Goal: Manage account settings

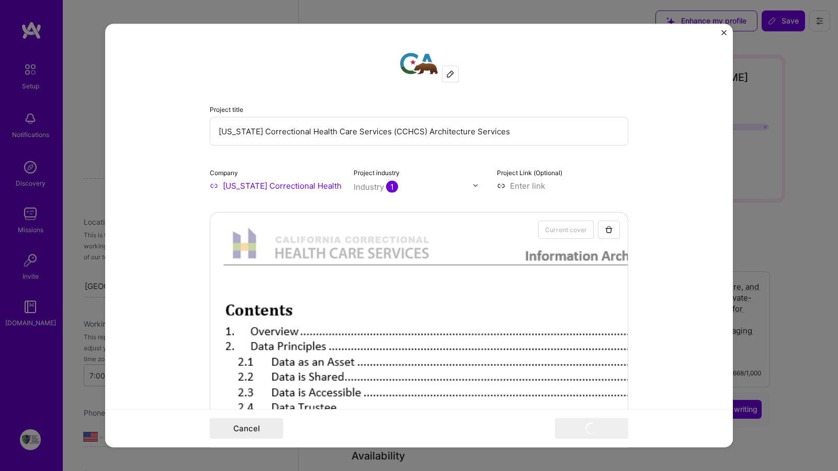
select select "US"
select select "Right Now"
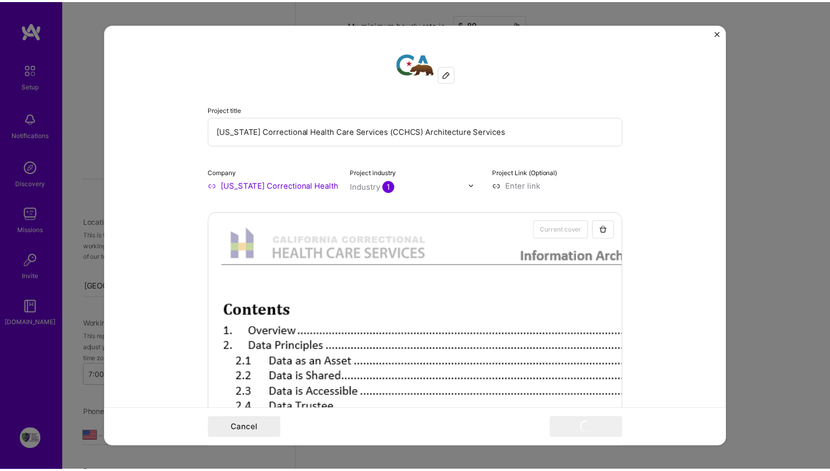
scroll to position [1304, 0]
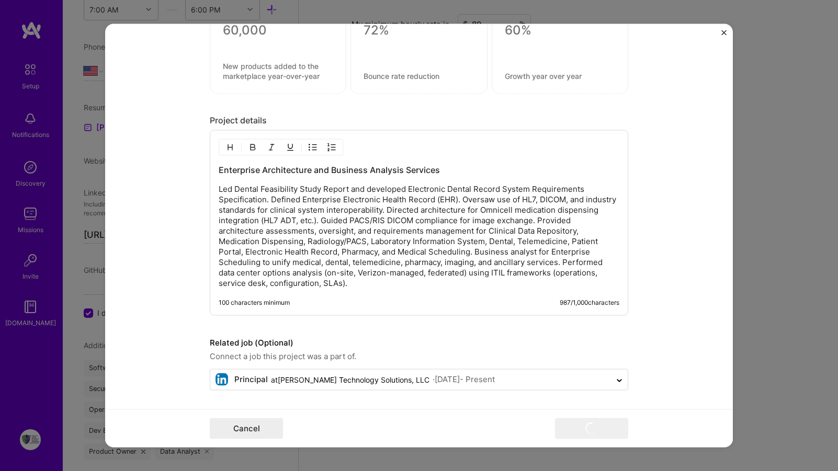
click at [540, 423] on div "Cancel Publish" at bounding box center [419, 429] width 419 height 21
click at [723, 32] on img "Close" at bounding box center [723, 32] width 5 height 5
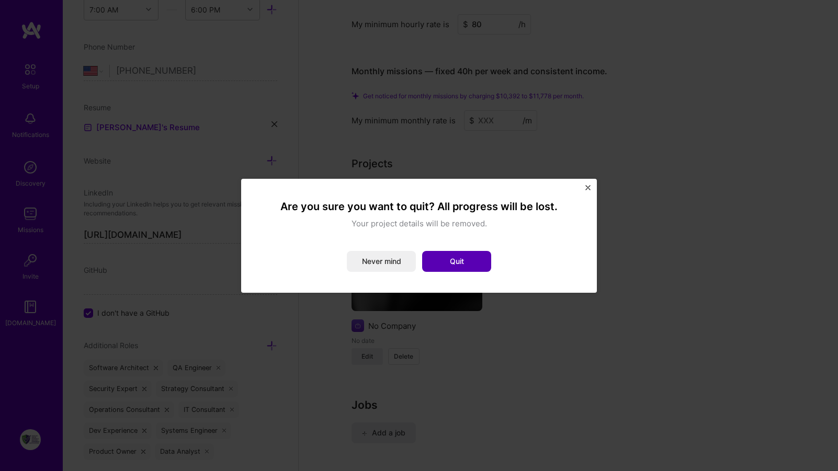
click at [472, 260] on button "Quit" at bounding box center [456, 261] width 69 height 21
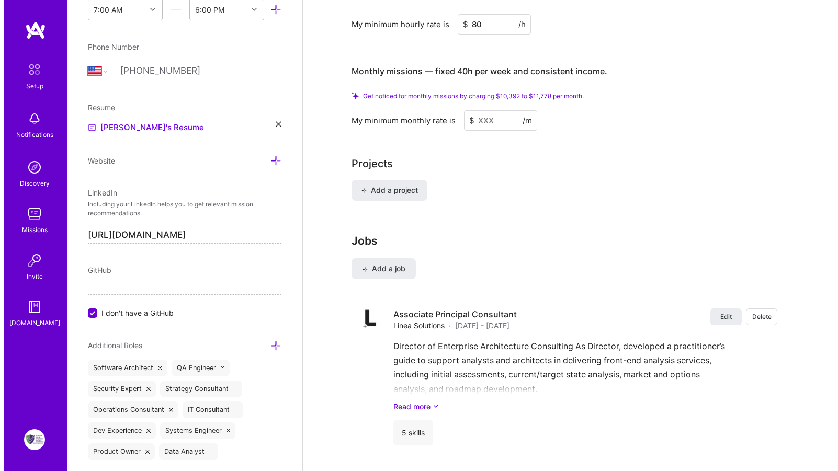
scroll to position [0, 0]
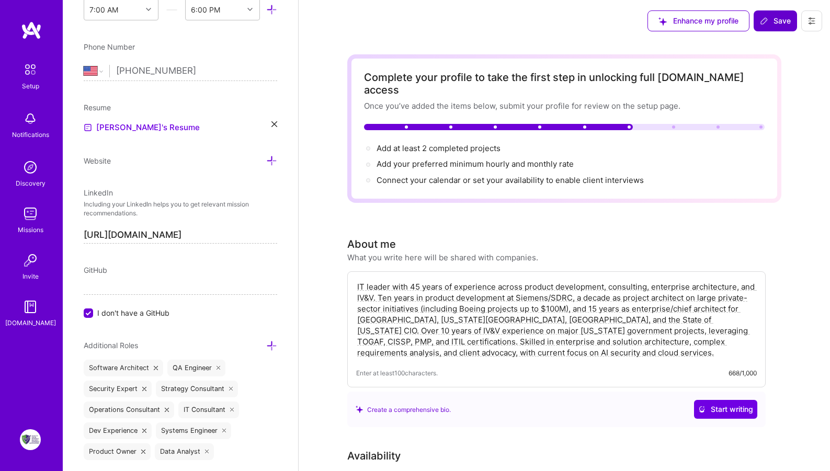
click at [785, 16] on span "Save" at bounding box center [775, 21] width 31 height 10
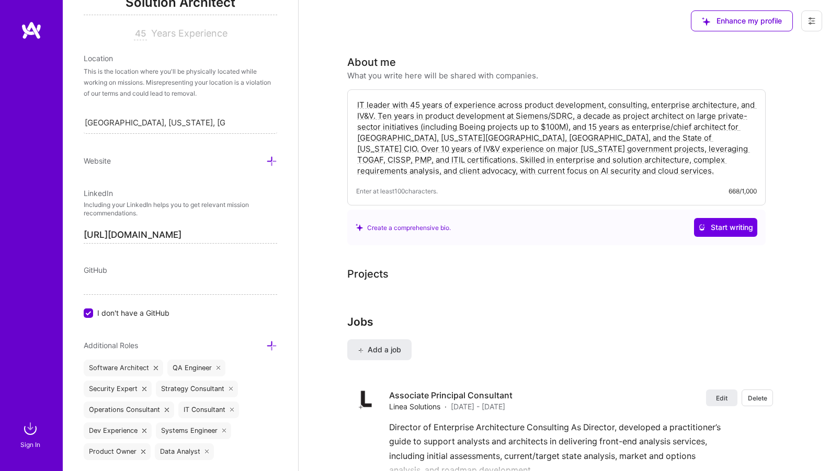
click at [30, 30] on img at bounding box center [31, 30] width 21 height 19
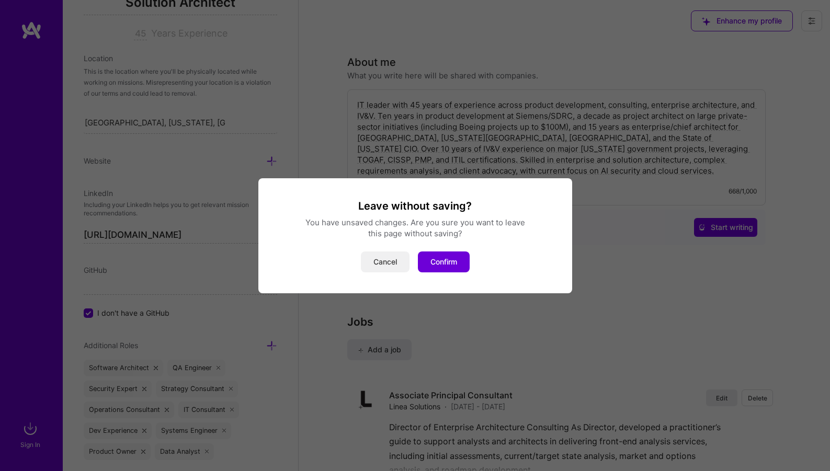
click at [389, 265] on button "Cancel" at bounding box center [385, 262] width 49 height 21
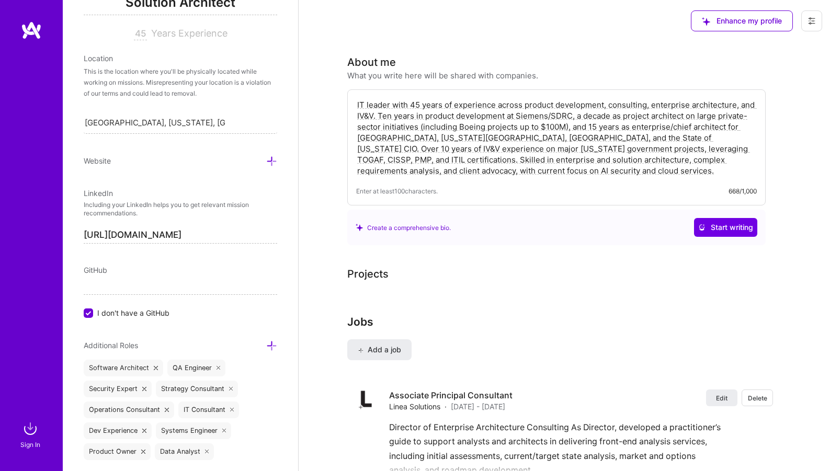
drag, startPoint x: 829, startPoint y: 28, endPoint x: 832, endPoint y: 7, distance: 21.2
click at [830, 7] on html "Sign In Close Show all notifications Show unread notifications only No notifica…" at bounding box center [415, 452] width 830 height 905
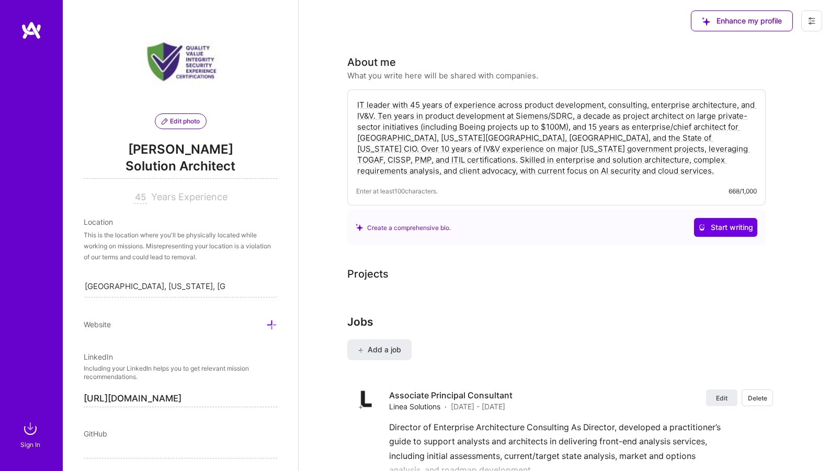
click at [810, 20] on icon at bounding box center [812, 21] width 8 height 8
click at [604, 39] on div "Enhance my profile" at bounding box center [565, 21] width 532 height 42
click at [814, 22] on icon at bounding box center [812, 21] width 8 height 8
click at [767, 92] on button "Log Out" at bounding box center [783, 98] width 78 height 27
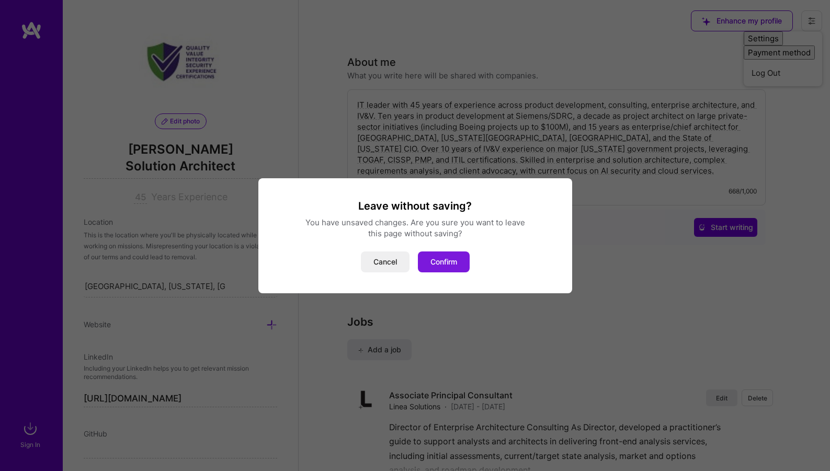
click at [438, 260] on button "Confirm" at bounding box center [444, 262] width 52 height 21
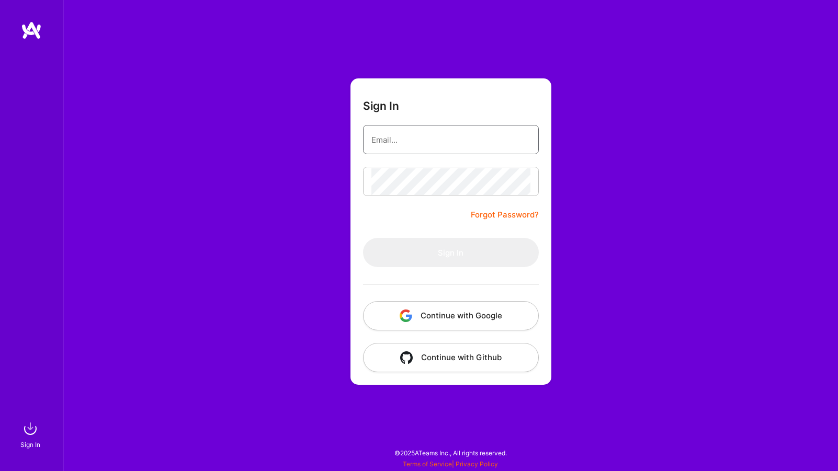
type input "[EMAIL_ADDRESS][DOMAIN_NAME]"
